Goal: Information Seeking & Learning: Learn about a topic

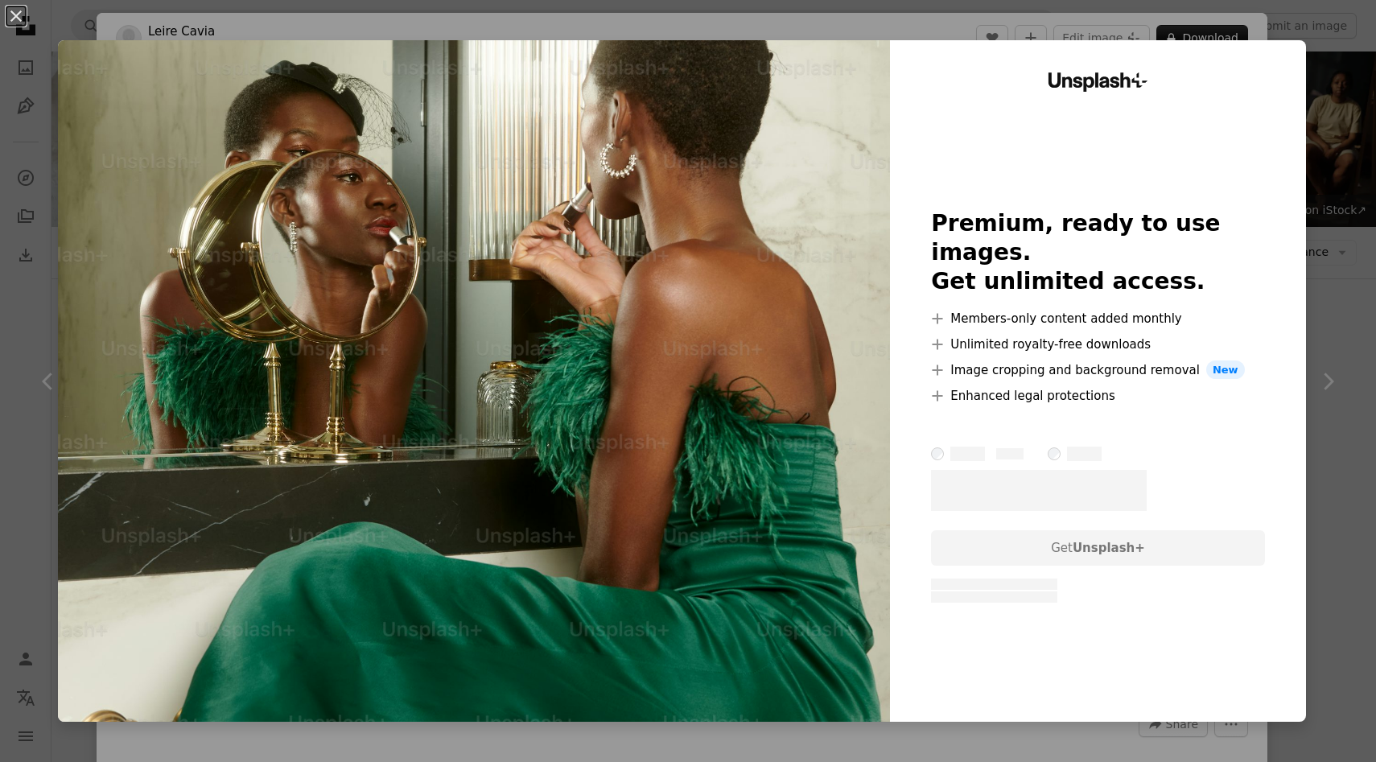
scroll to position [2085, 0]
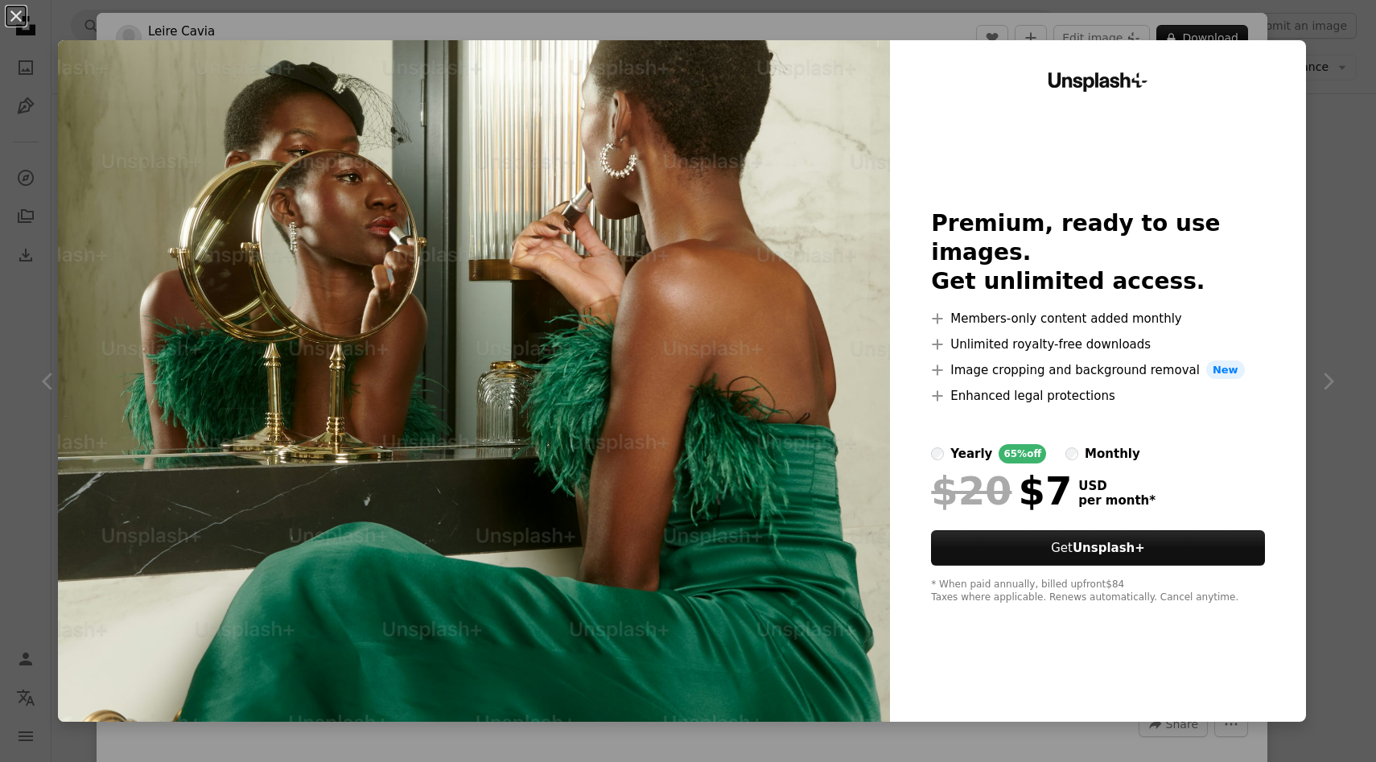
click at [1319, 71] on div "An X shape Unsplash+ Premium, ready to use images. Get unlimited access. A plus…" at bounding box center [688, 381] width 1376 height 762
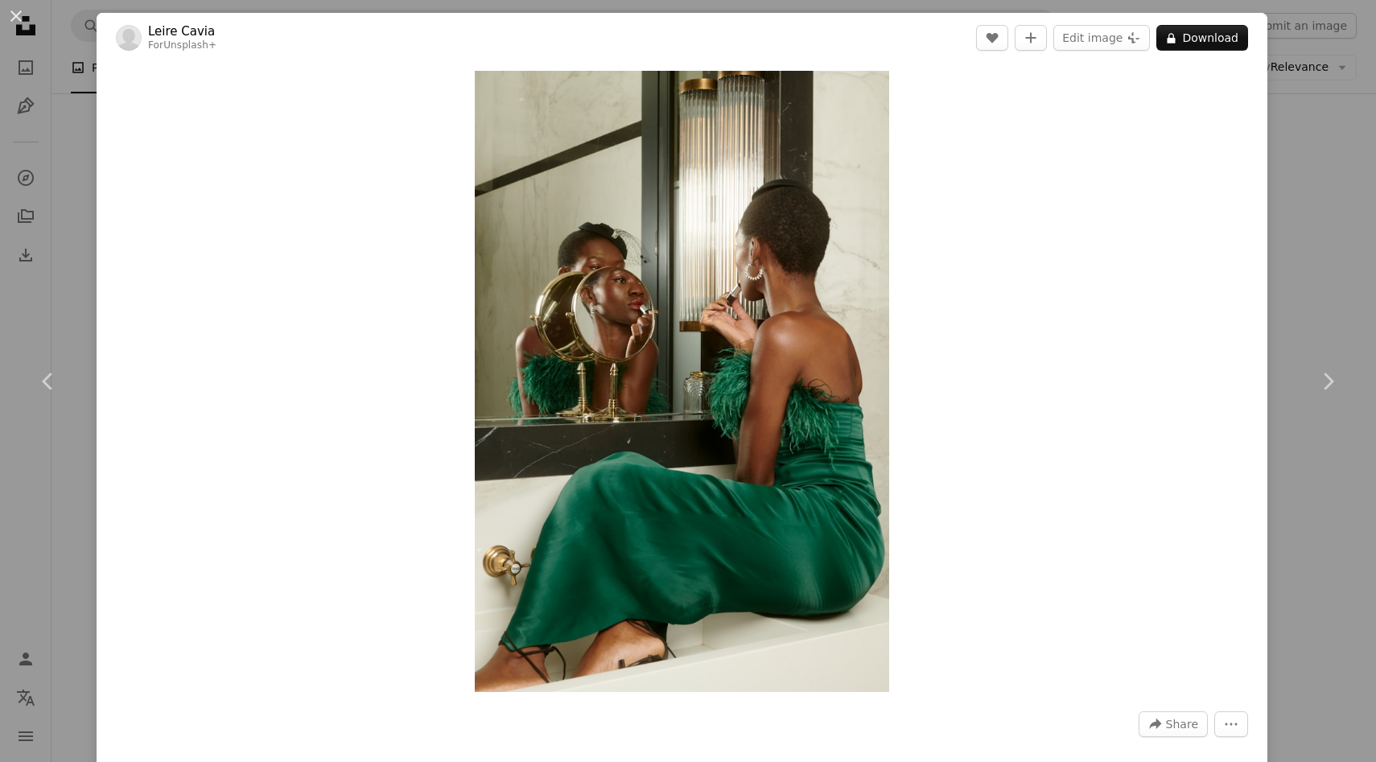
click at [31, 251] on div "An X shape Chevron left Chevron right Leire Cavia For Unsplash+ A heart A plus …" at bounding box center [688, 381] width 1376 height 762
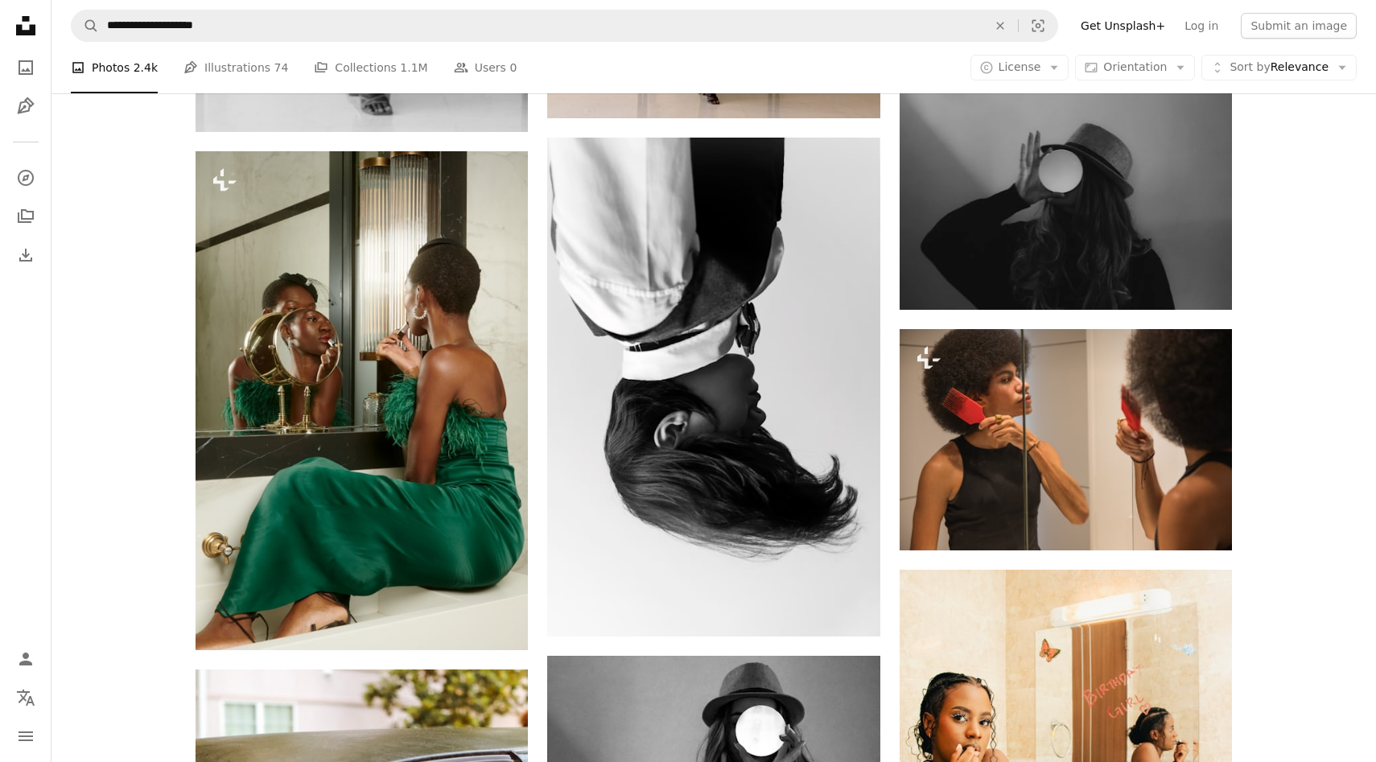
drag, startPoint x: 202, startPoint y: 161, endPoint x: 513, endPoint y: 651, distance: 580.7
click at [0, 0] on div "388x609 frames : 0 0 / 15 secs" at bounding box center [0, 0] width 0 height 0
drag, startPoint x: 514, startPoint y: 288, endPoint x: 531, endPoint y: 291, distance: 17.2
click at [0, 0] on div "401x609 frames : 0 0 / 15 secs" at bounding box center [0, 0] width 0 height 0
click at [0, 0] on icon at bounding box center [0, 0] width 0 height 0
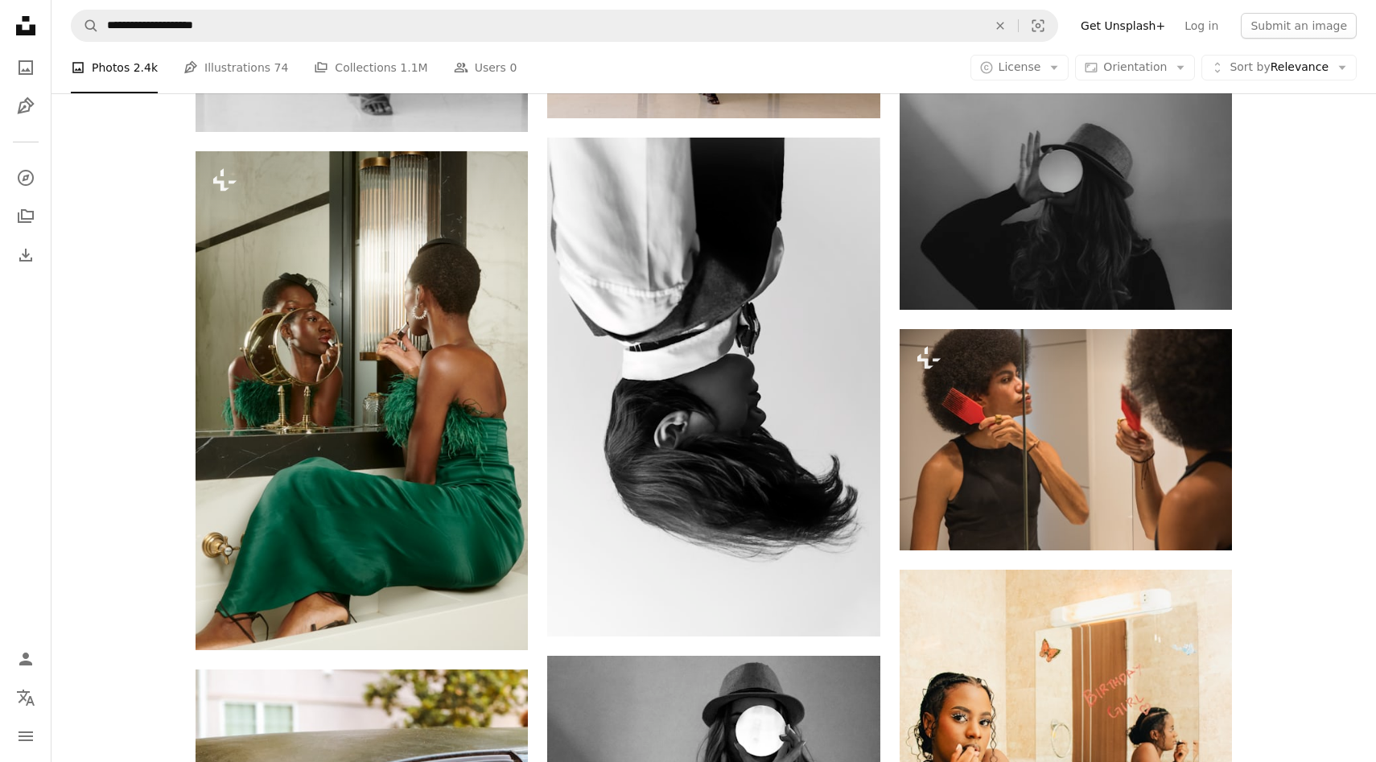
click at [0, 0] on div "401x609 frames : 0 0 / 15 secs" at bounding box center [0, 0] width 0 height 0
click at [0, 0] on img at bounding box center [0, 0] width 0 height 0
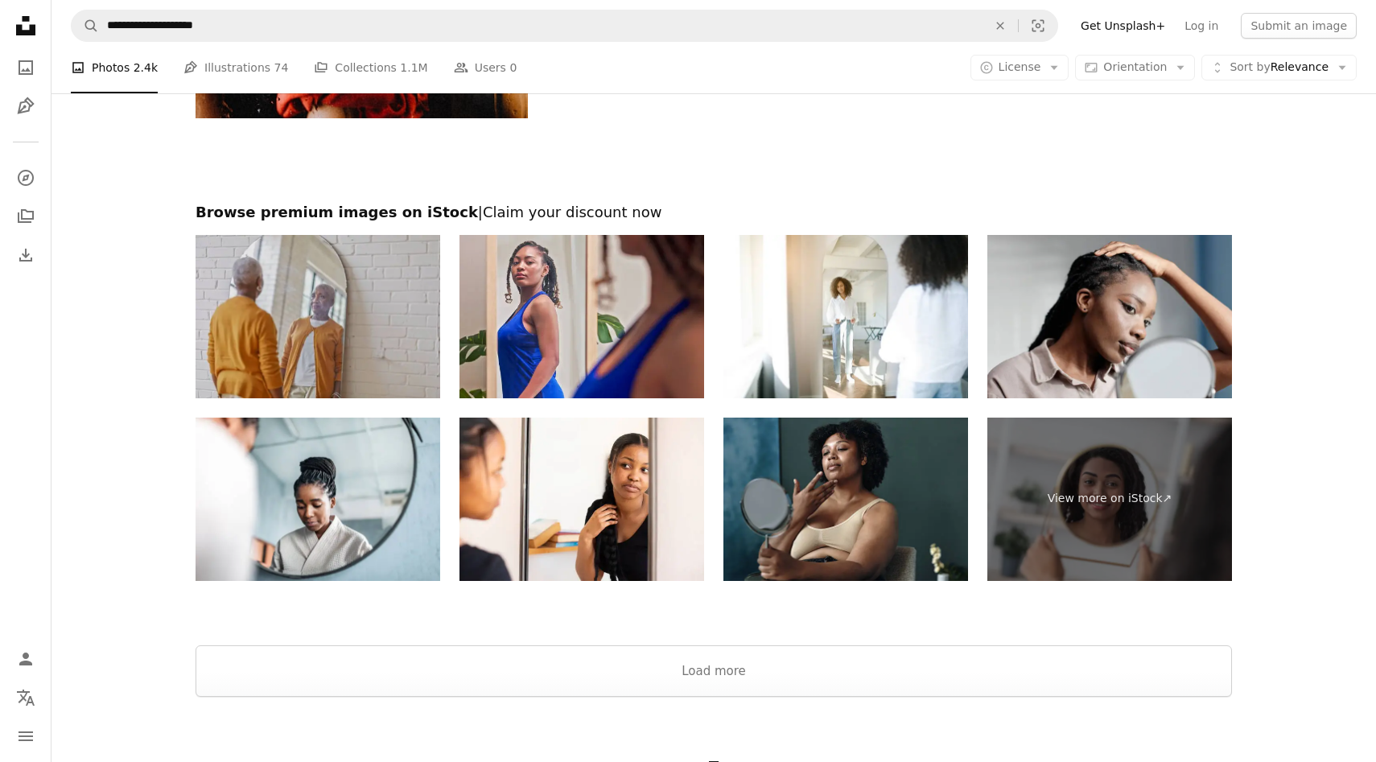
scroll to position [6260, 0]
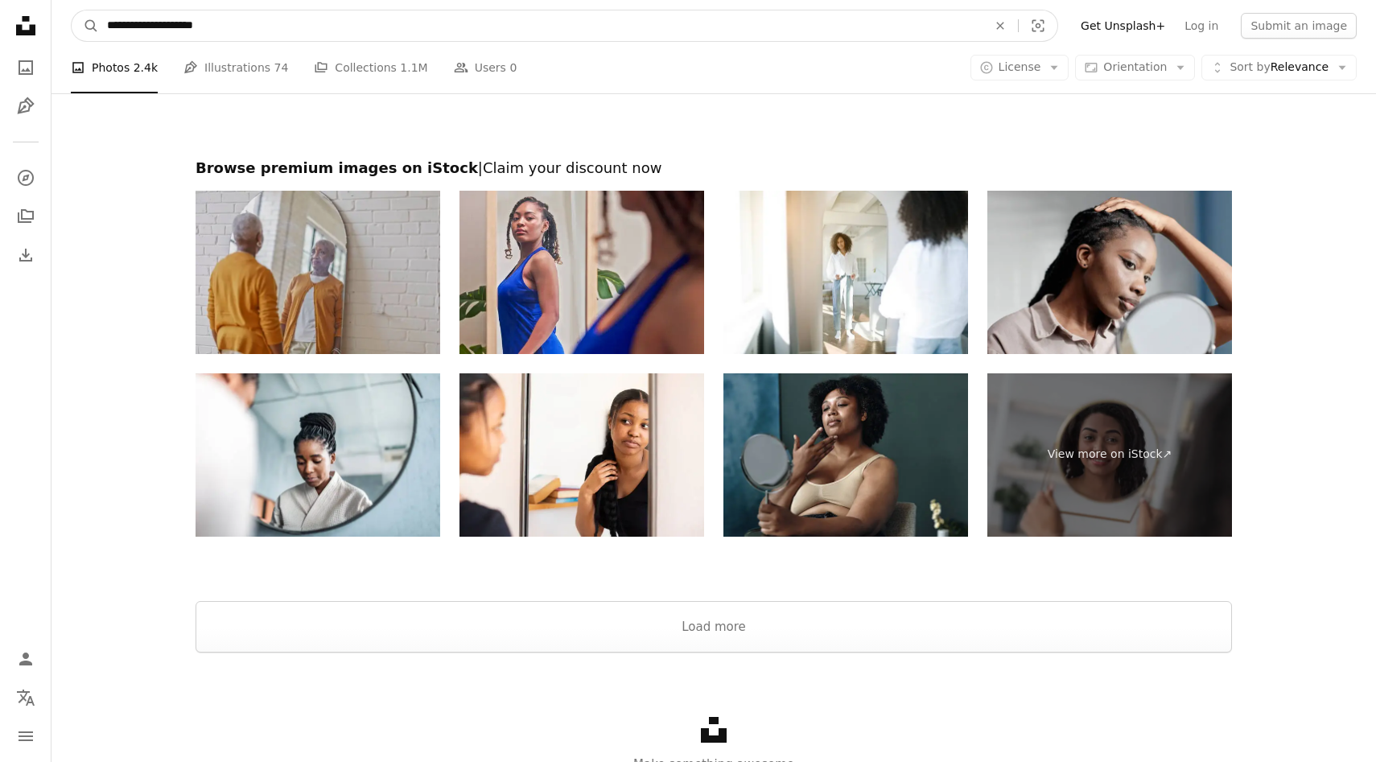
click at [187, 19] on input "**********" at bounding box center [541, 25] width 884 height 31
type input "**********"
click button "A magnifying glass" at bounding box center [85, 25] width 27 height 31
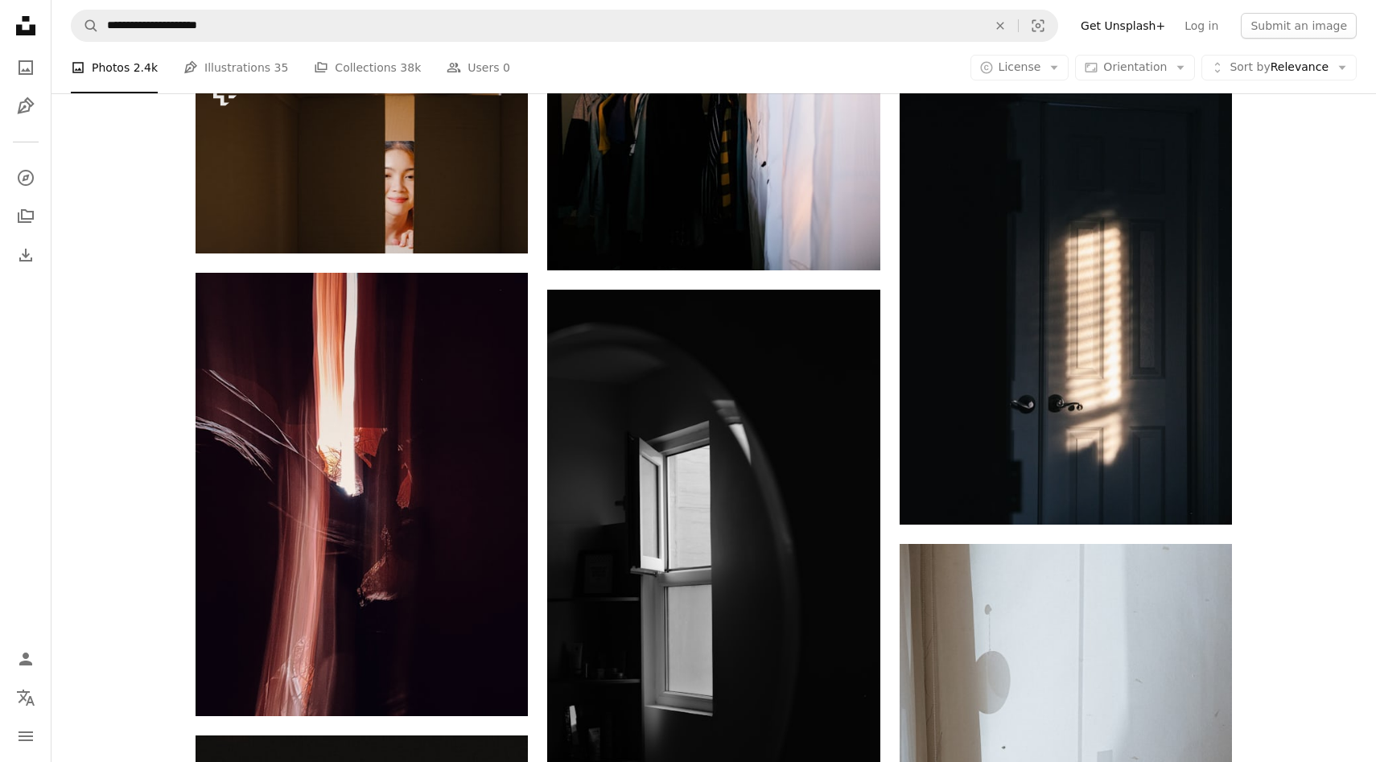
scroll to position [1890, 0]
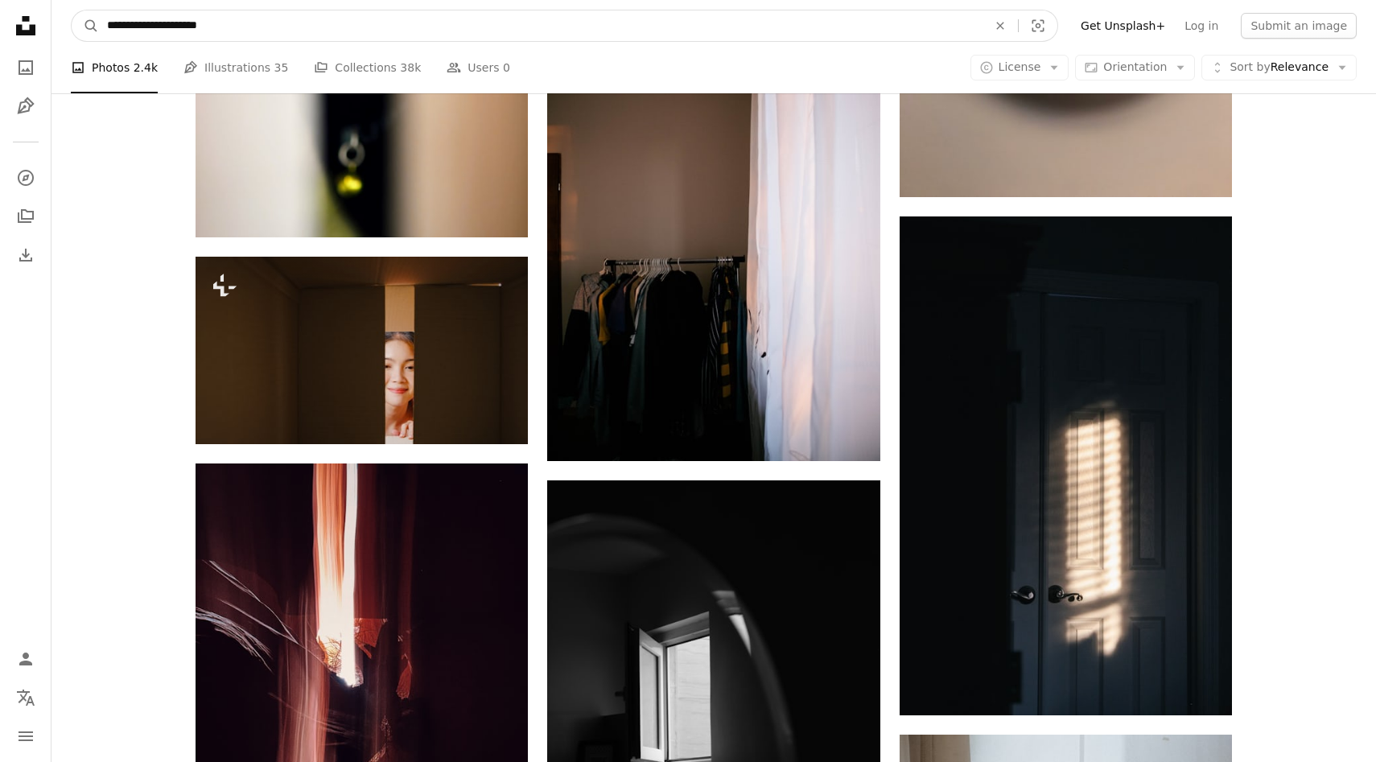
click at [188, 24] on input "**********" at bounding box center [541, 25] width 884 height 31
type input "**********"
click button "A magnifying glass" at bounding box center [85, 25] width 27 height 31
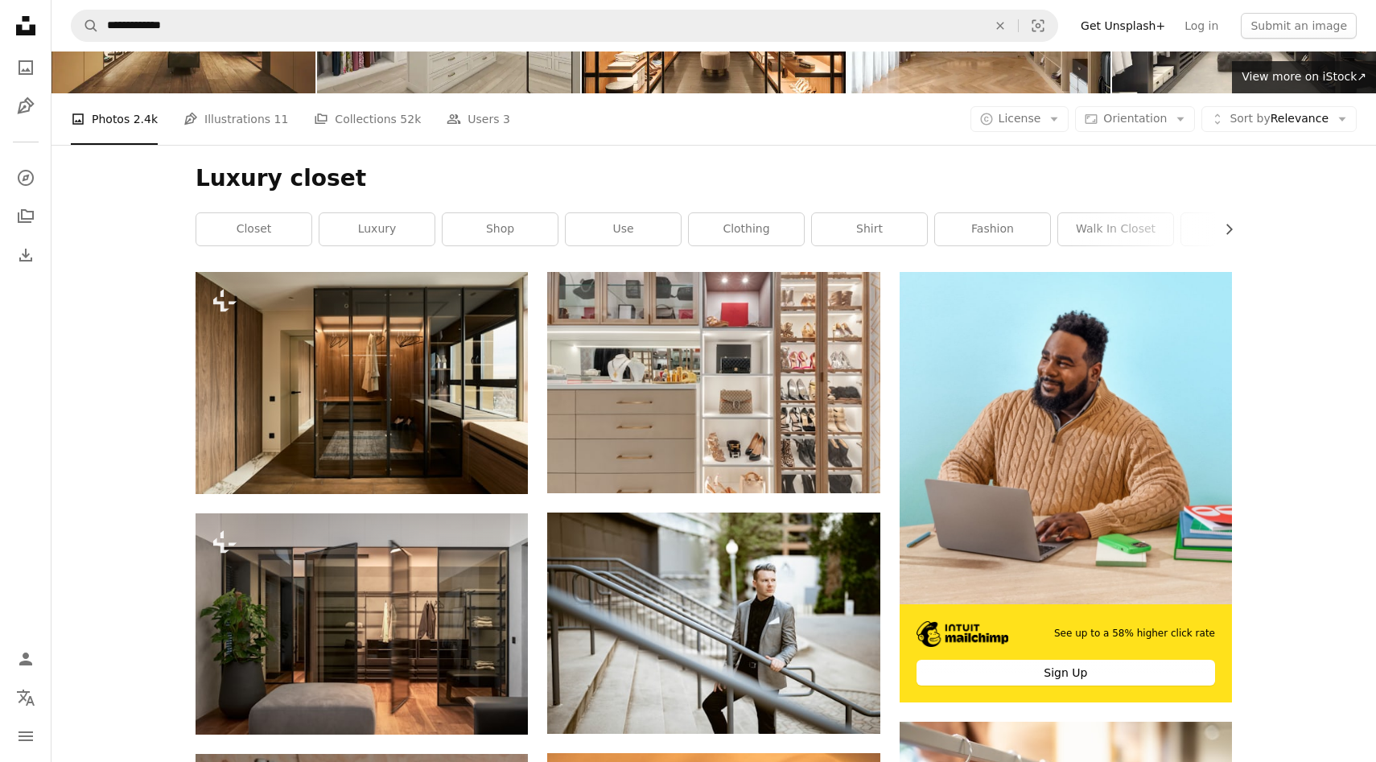
scroll to position [127, 0]
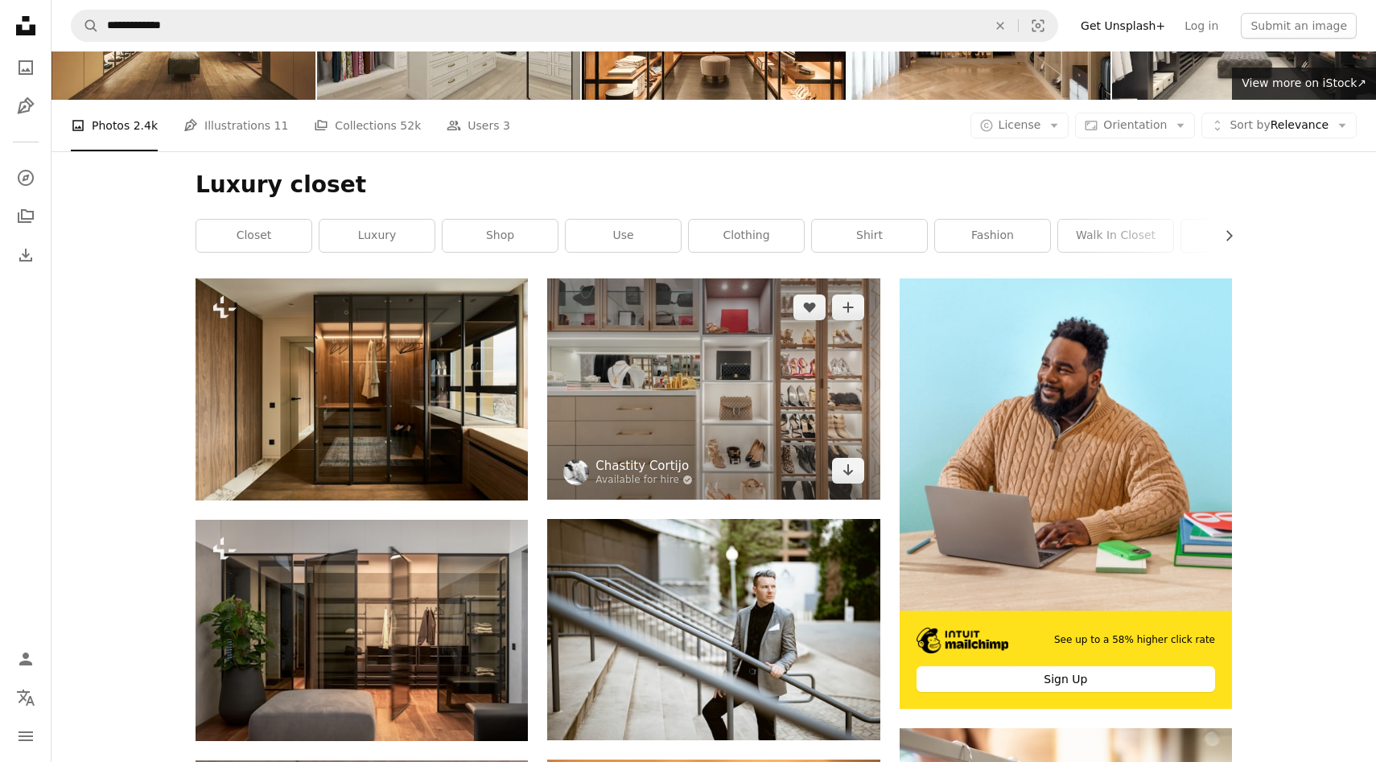
click at [663, 472] on link "Chastity Cortijo" at bounding box center [644, 466] width 97 height 16
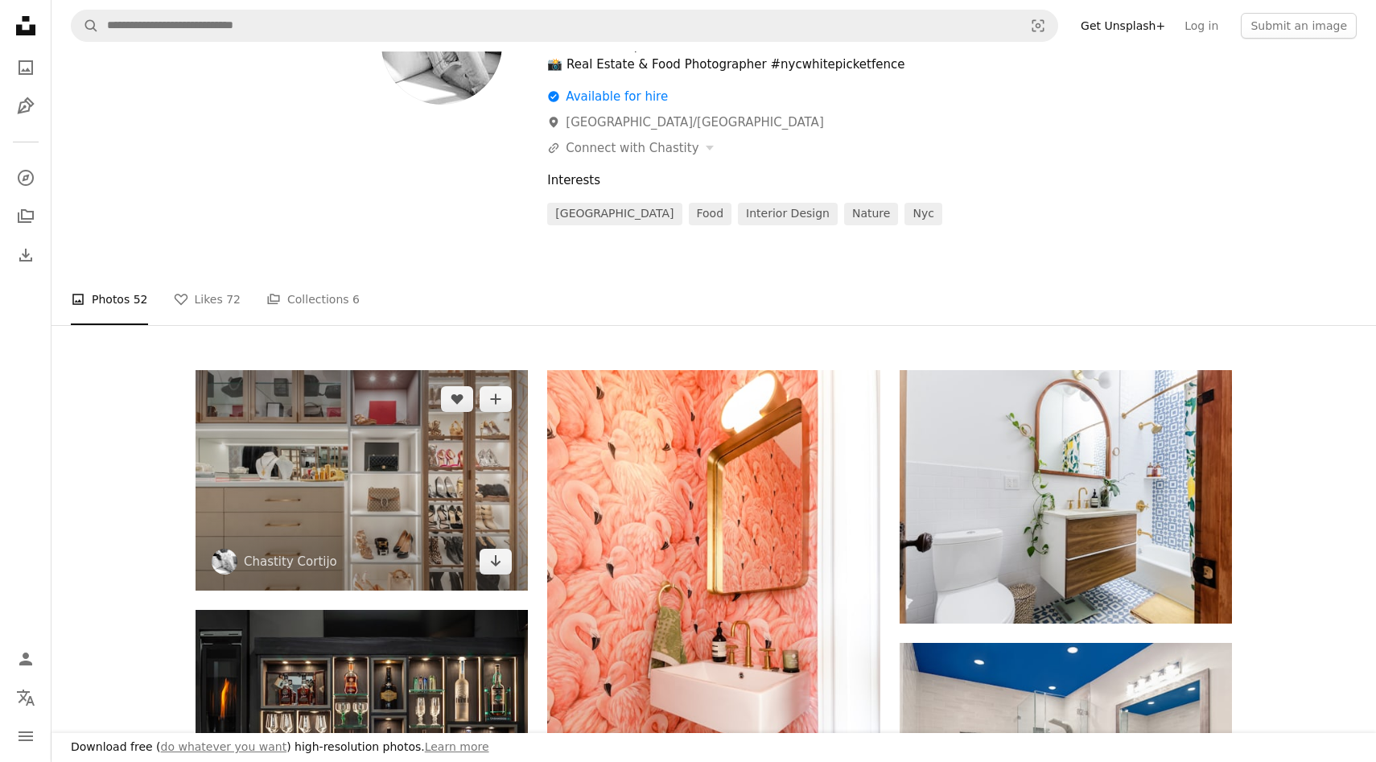
scroll to position [109, 0]
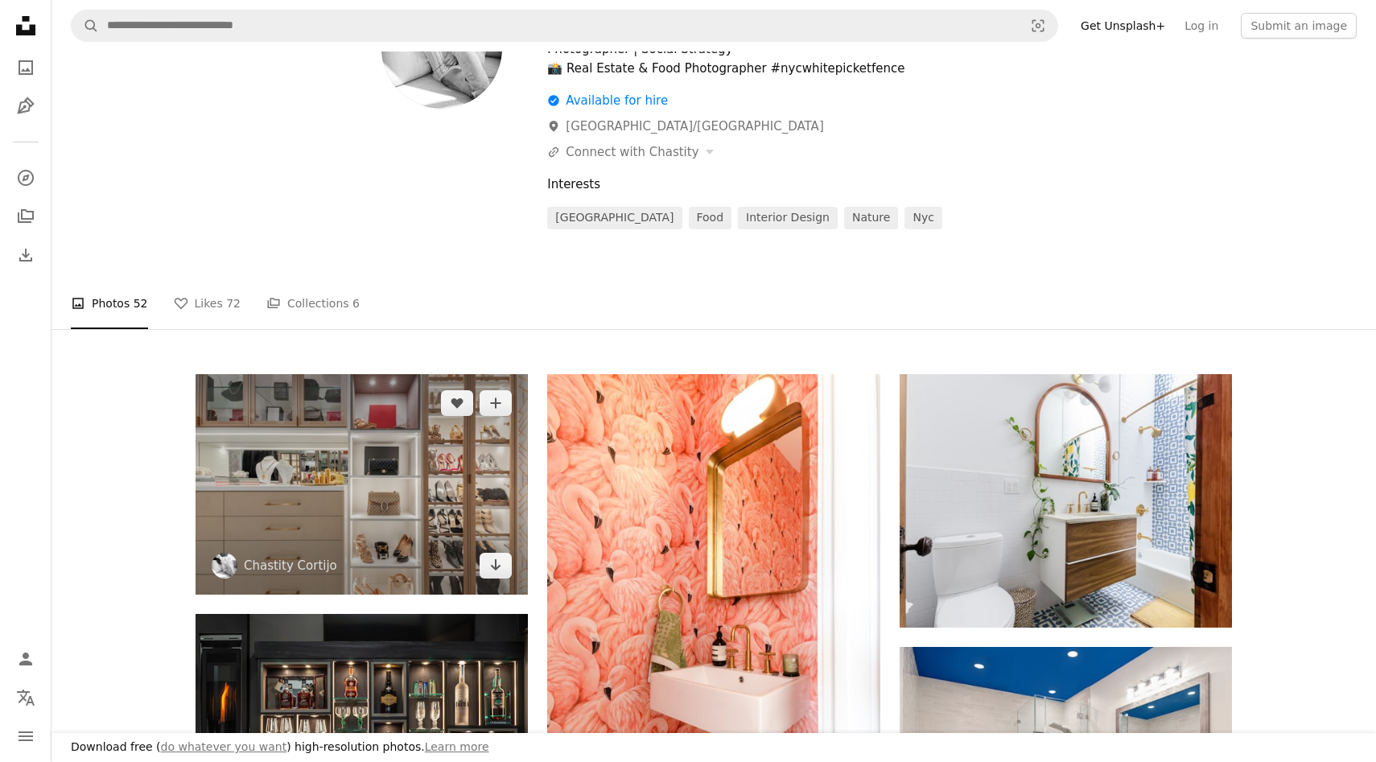
click at [451, 464] on img at bounding box center [362, 484] width 332 height 221
